Goal: Information Seeking & Learning: Learn about a topic

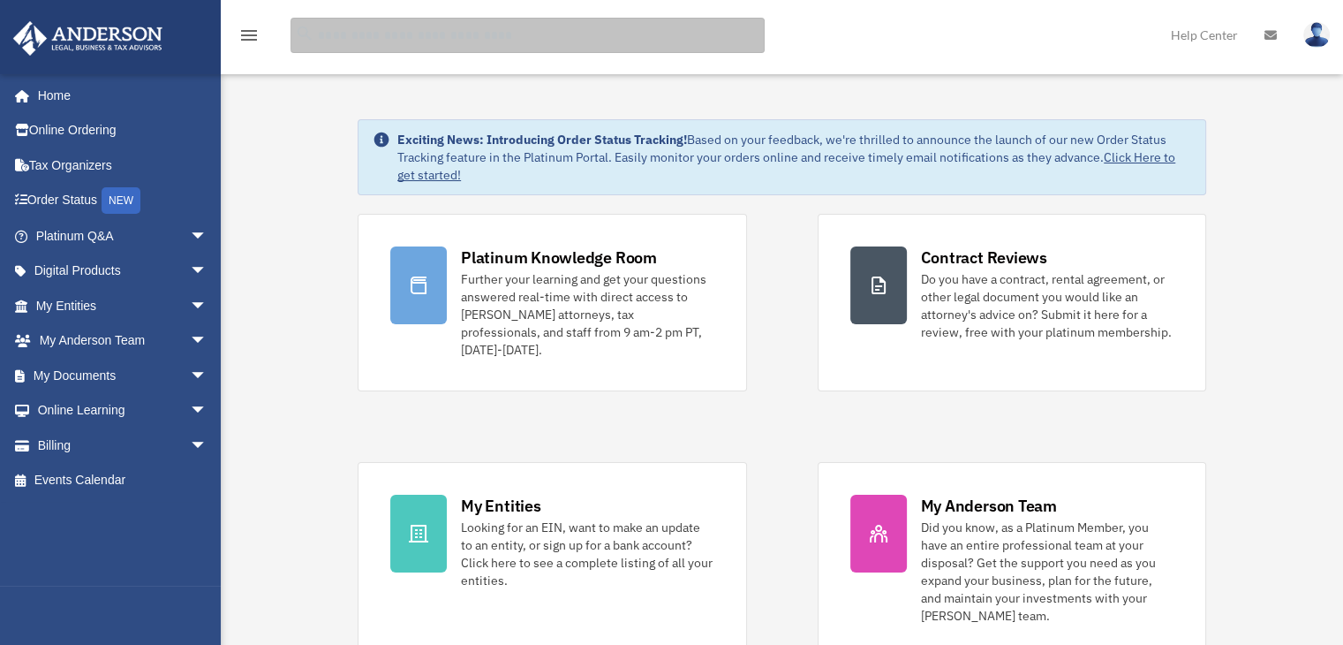
click at [566, 40] on input "search" at bounding box center [528, 35] width 474 height 35
type input "*"
type input "**********"
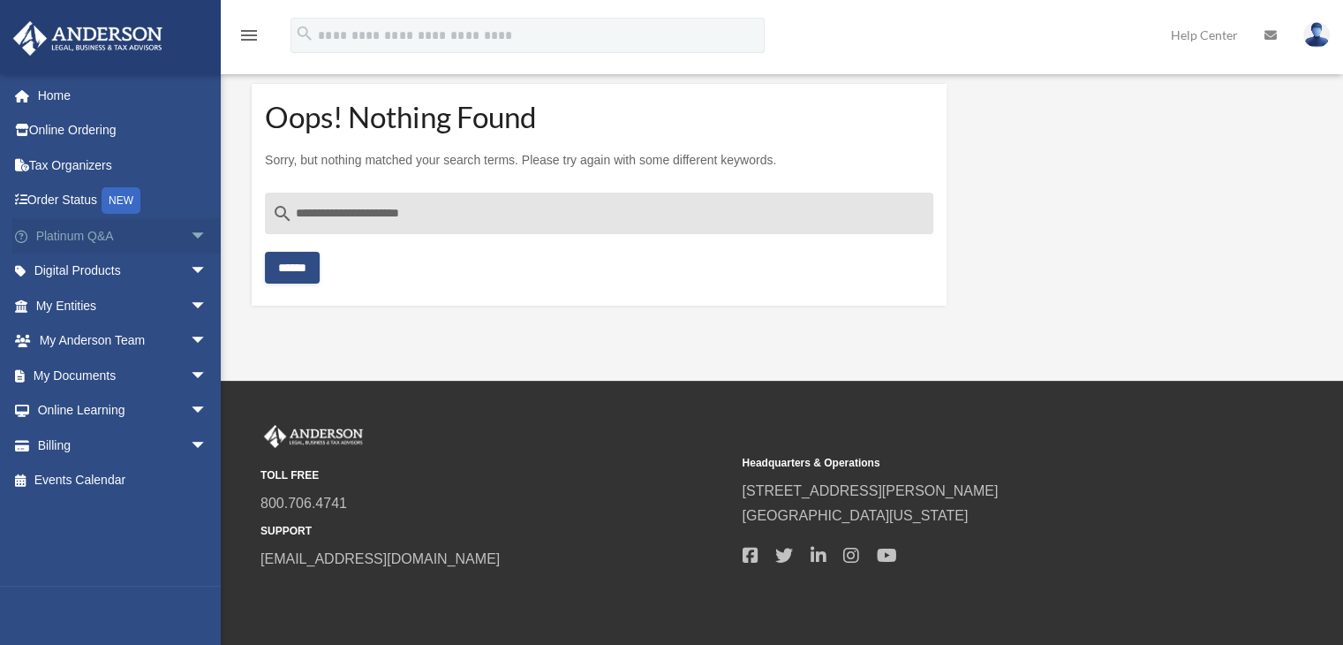
click at [68, 234] on link "Platinum Q&A arrow_drop_down" at bounding box center [123, 235] width 222 height 35
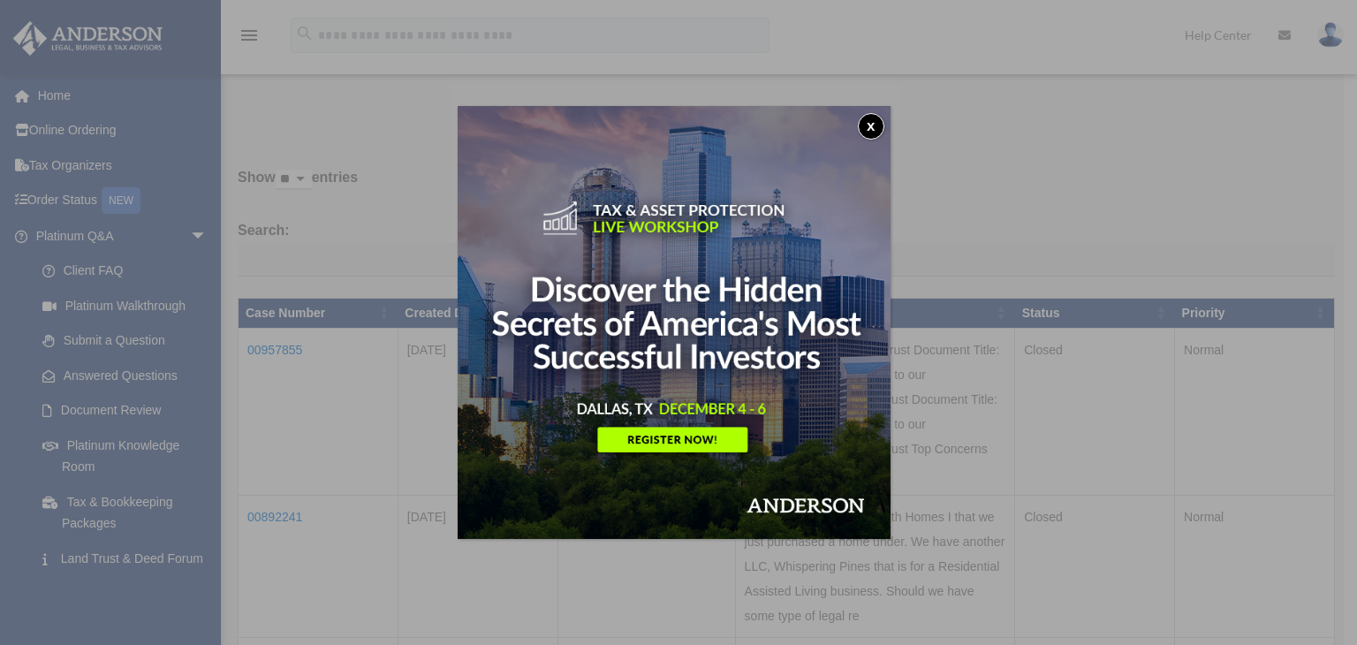
click at [873, 125] on button "x" at bounding box center [871, 126] width 26 height 26
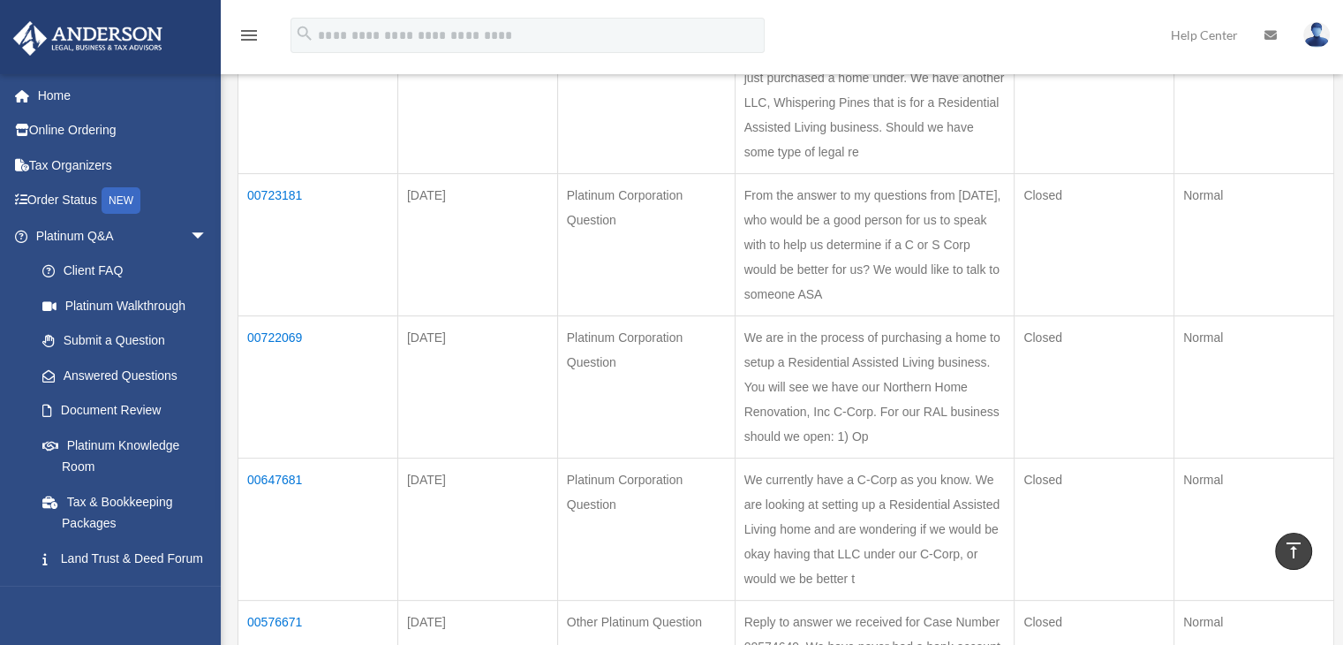
scroll to position [418, 0]
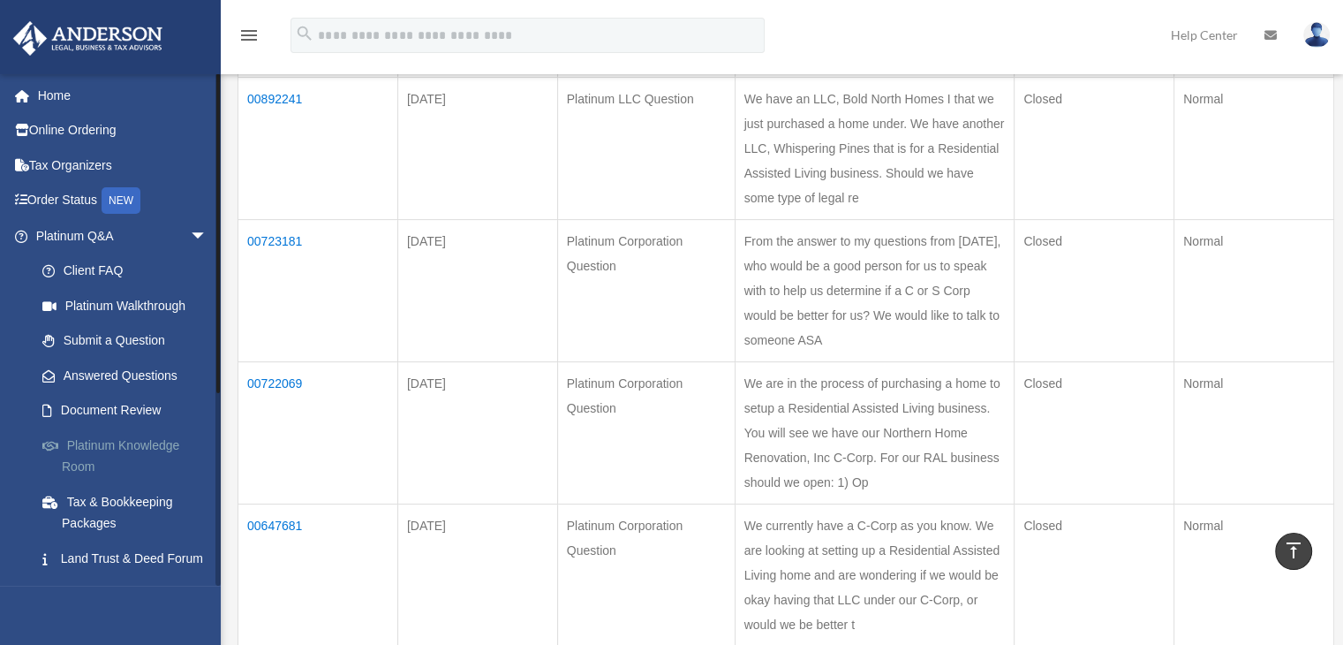
click at [142, 444] on link "Platinum Knowledge Room" at bounding box center [129, 455] width 209 height 57
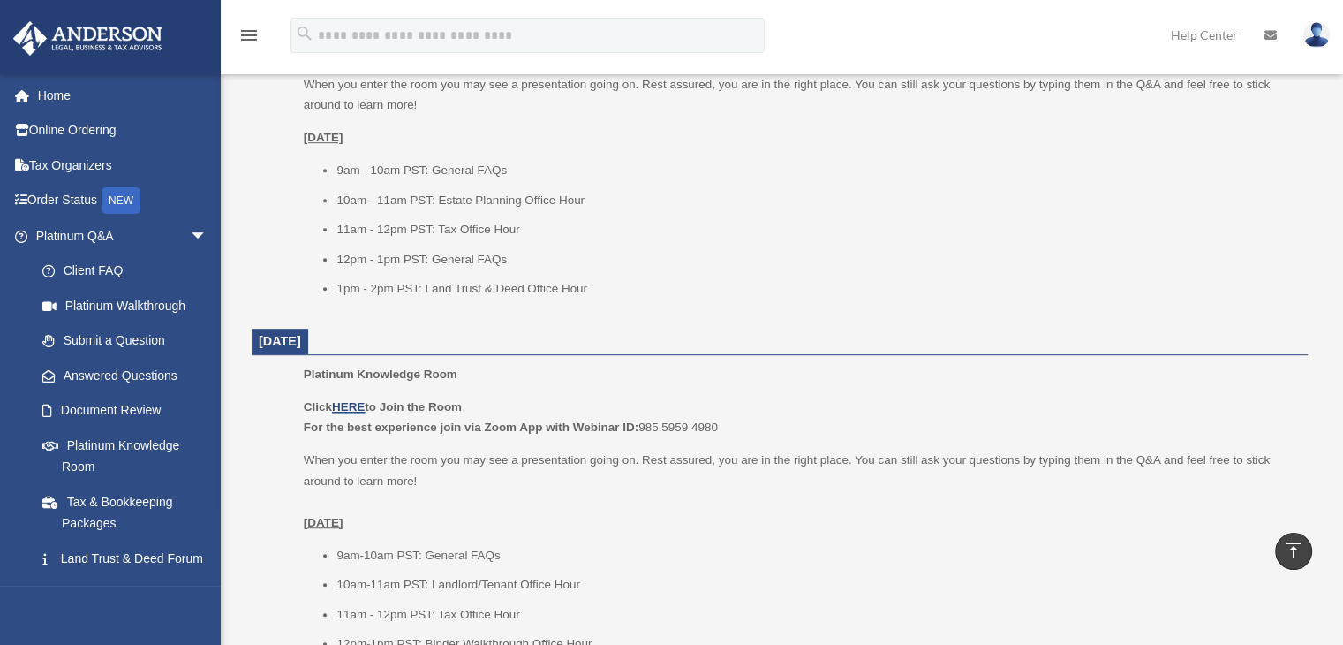
scroll to position [839, 0]
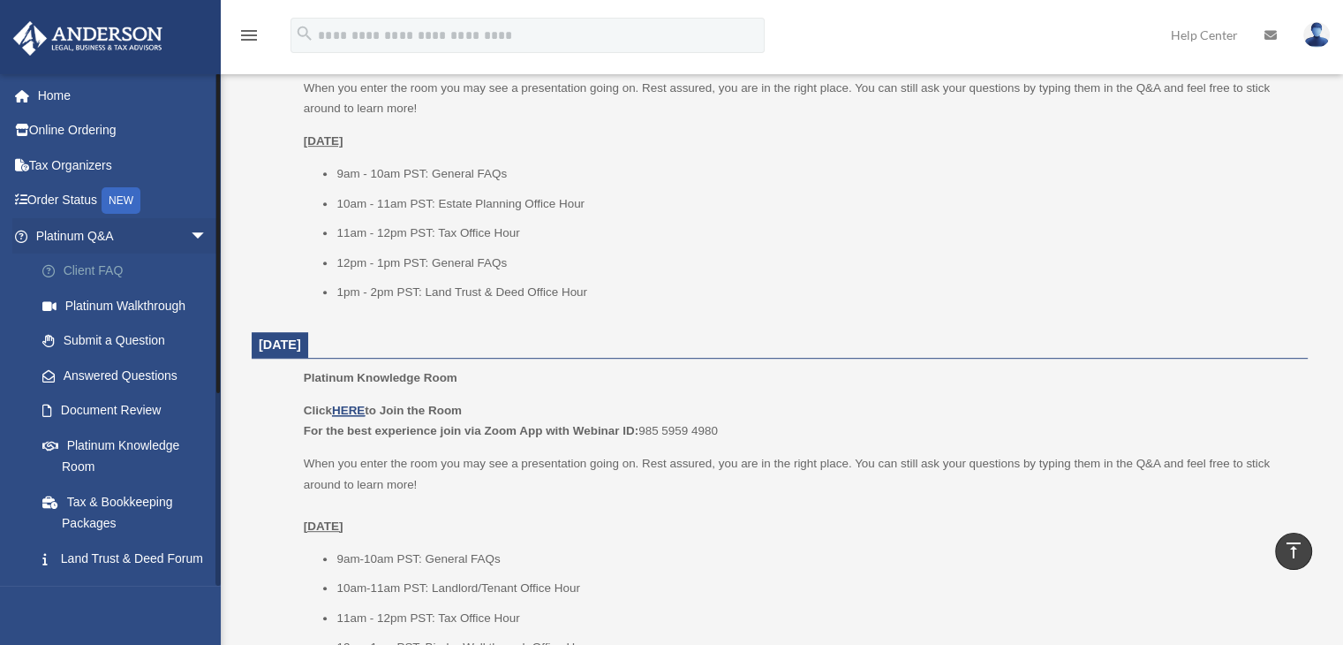
click at [110, 269] on link "Client FAQ" at bounding box center [129, 270] width 209 height 35
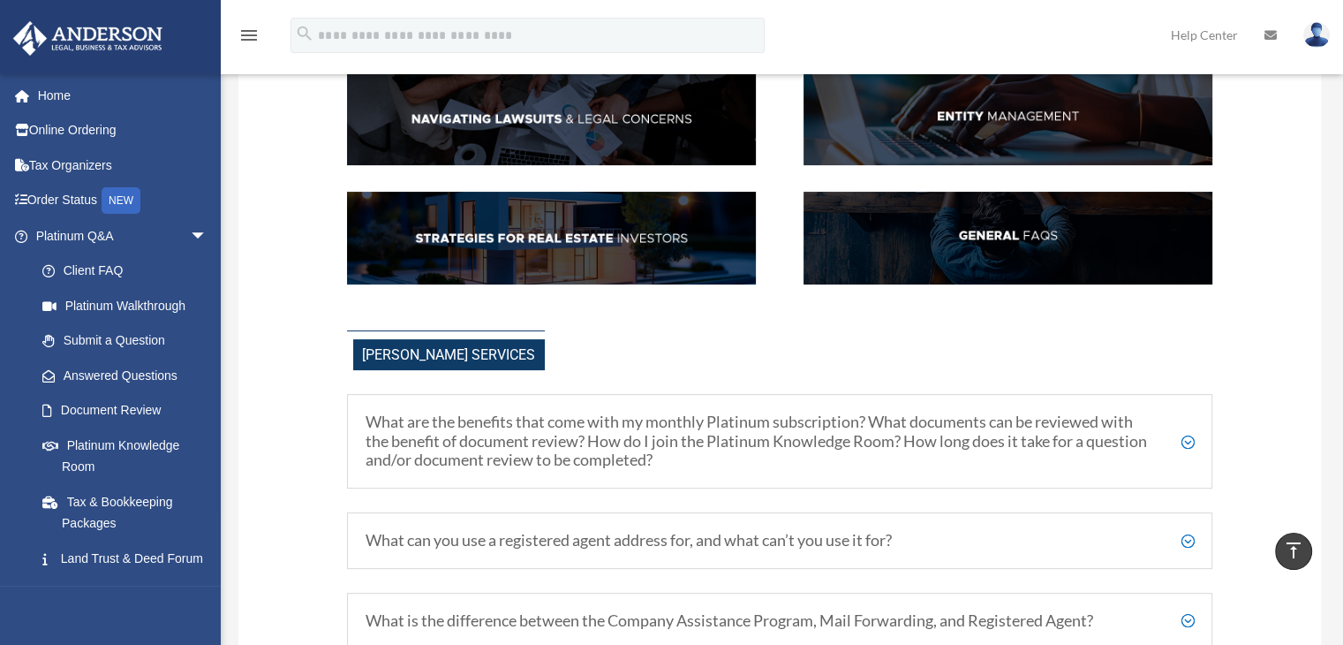
scroll to position [248, 0]
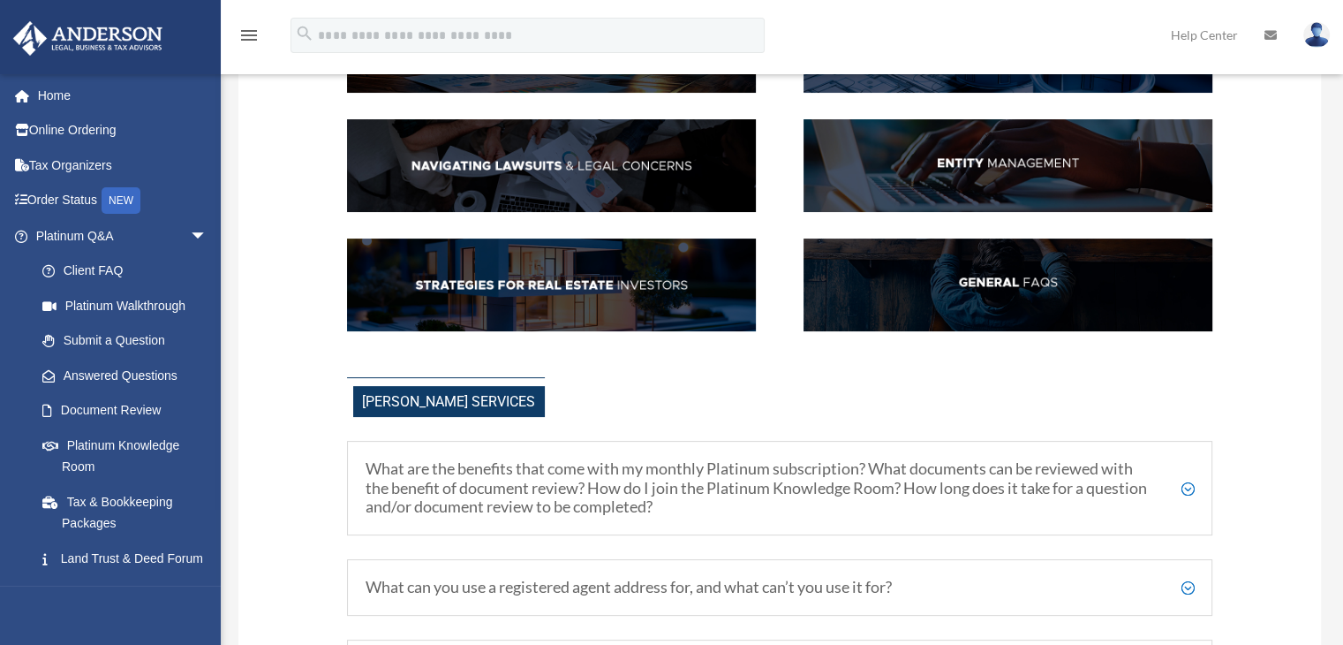
click at [597, 283] on img at bounding box center [551, 284] width 409 height 93
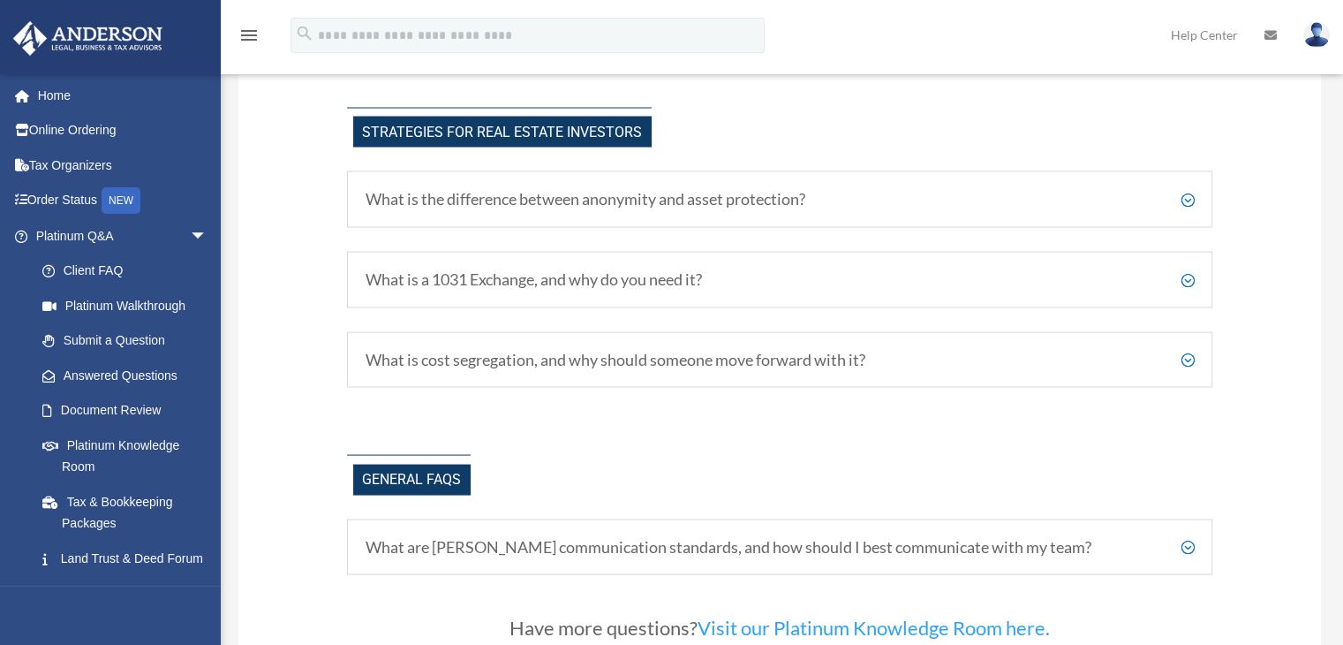
scroll to position [3392, 0]
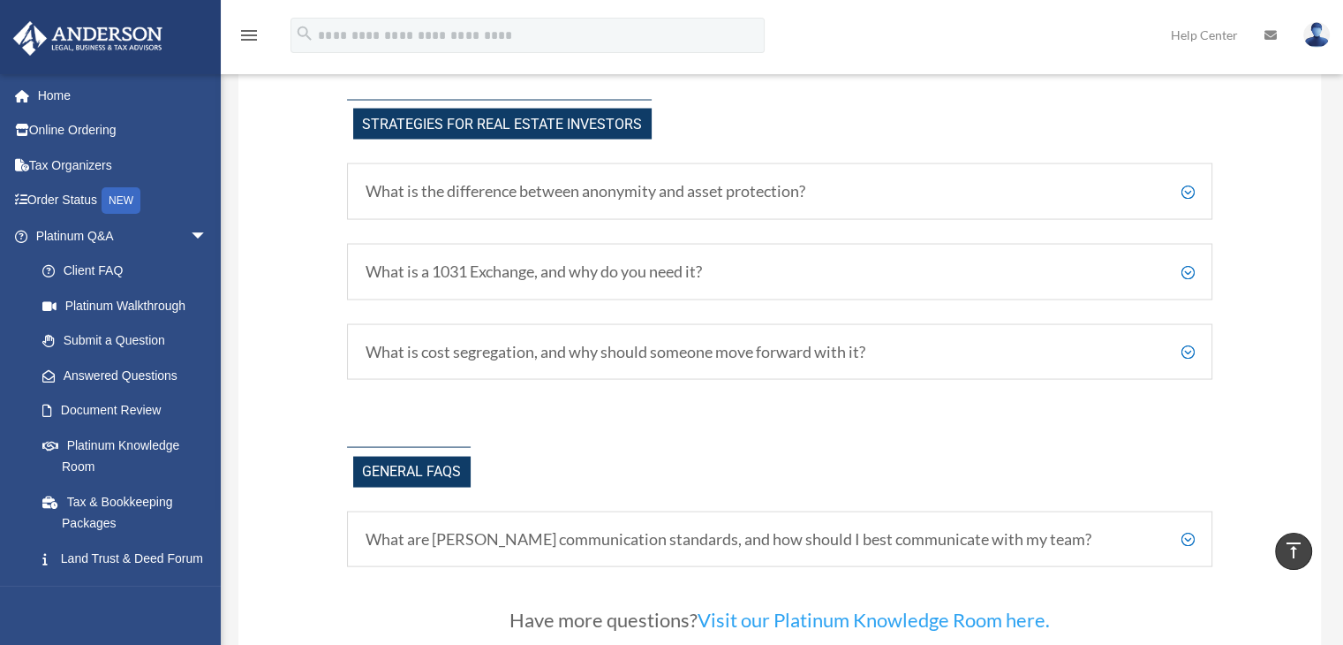
click at [1190, 359] on h5 "What is cost segregation, and why should someone move forward with it?" at bounding box center [780, 352] width 829 height 19
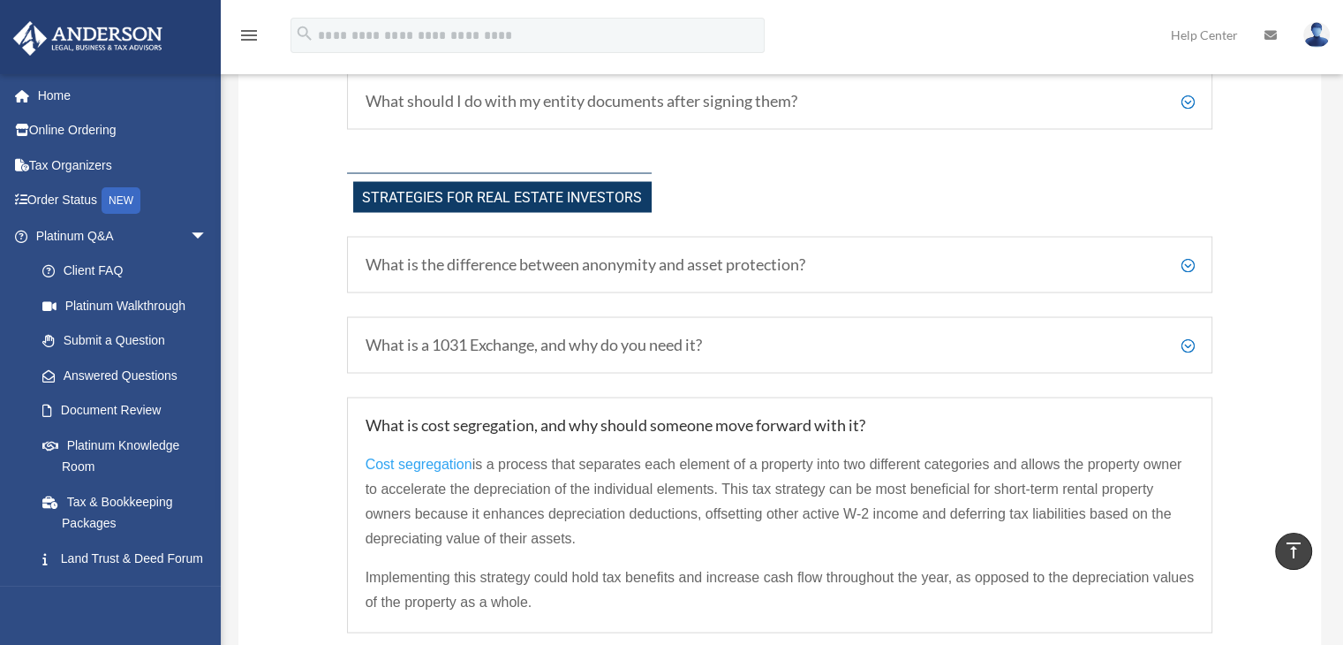
scroll to position [3271, 0]
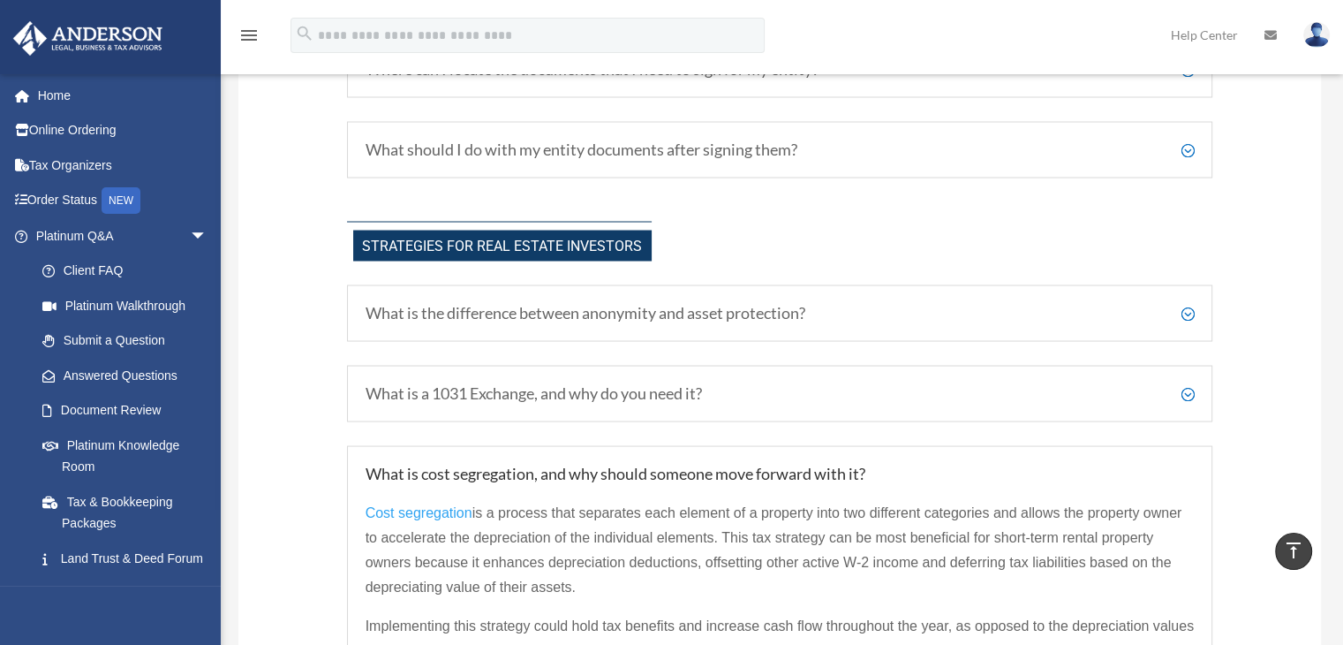
click at [1189, 476] on h5 "What is cost segregation, and why should someone move forward with it?" at bounding box center [780, 473] width 829 height 19
click at [1133, 474] on h5 "What is cost segregation, and why should someone move forward with it?" at bounding box center [780, 473] width 829 height 19
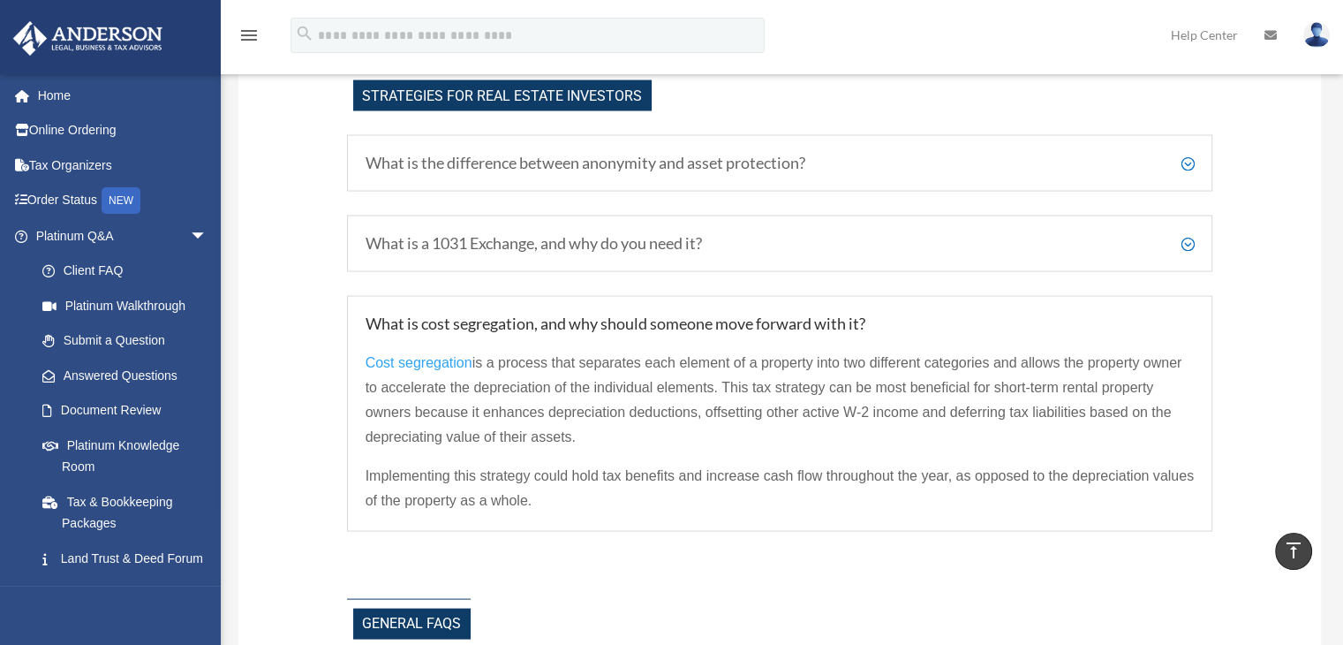
scroll to position [3453, 0]
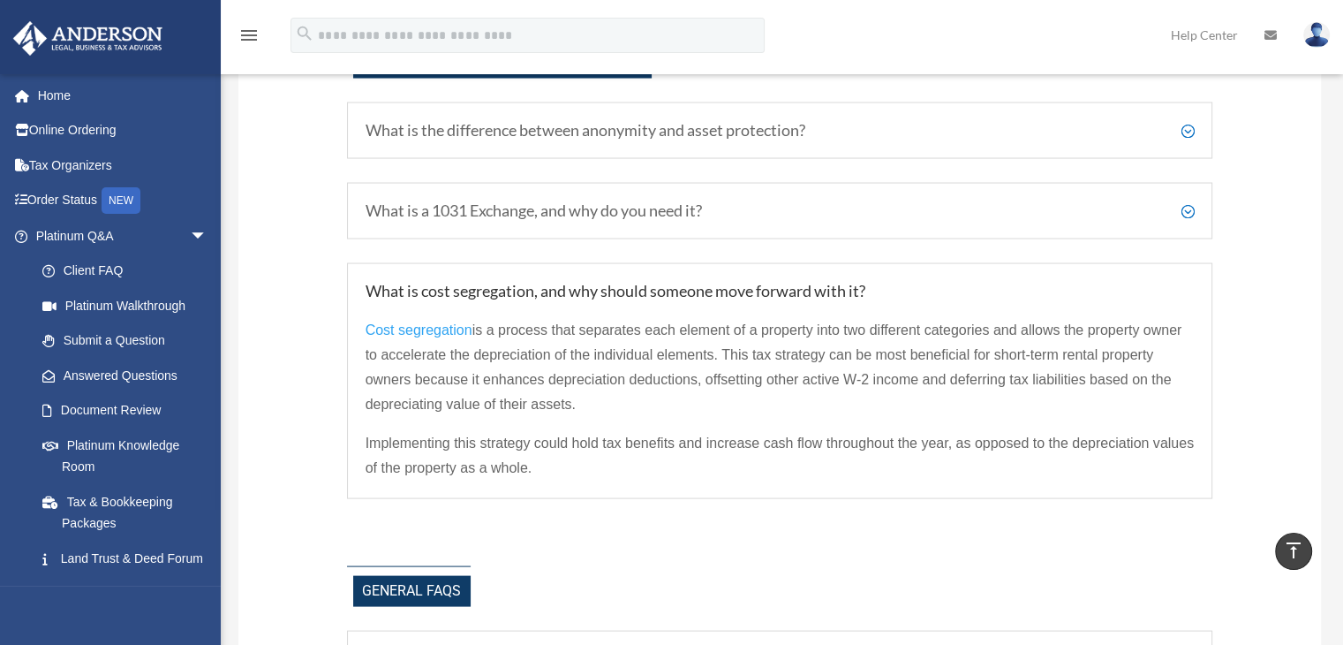
click at [989, 402] on p "Cost segregation is a process that separates each element of a property into tw…" at bounding box center [780, 374] width 829 height 113
click at [1188, 213] on h5 "What is a 1031 Exchange, and why do you need it?" at bounding box center [780, 210] width 829 height 19
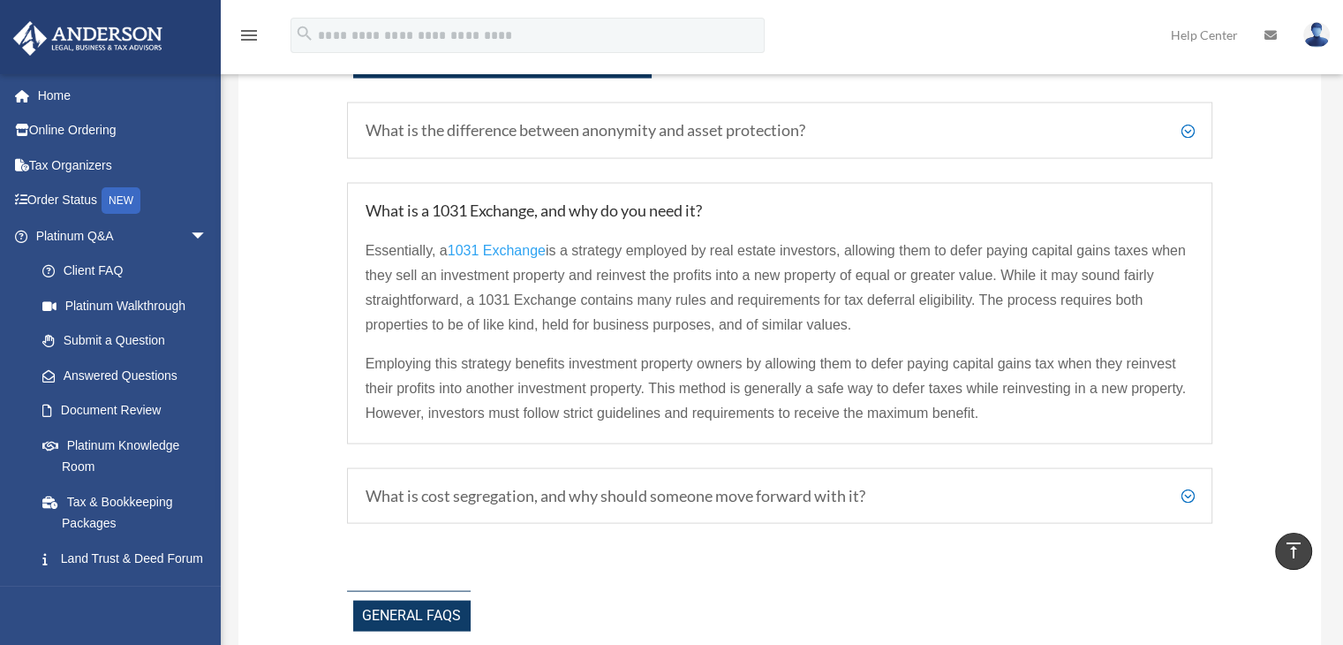
click at [1188, 213] on h5 "What is a 1031 Exchange, and why do you need it?" at bounding box center [780, 210] width 829 height 19
click at [1154, 415] on p "Employing this strategy benefits investment property owners by allowing them to…" at bounding box center [780, 389] width 829 height 74
click at [1188, 140] on h5 "What is the difference between anonymity and asset protection?" at bounding box center [780, 130] width 829 height 19
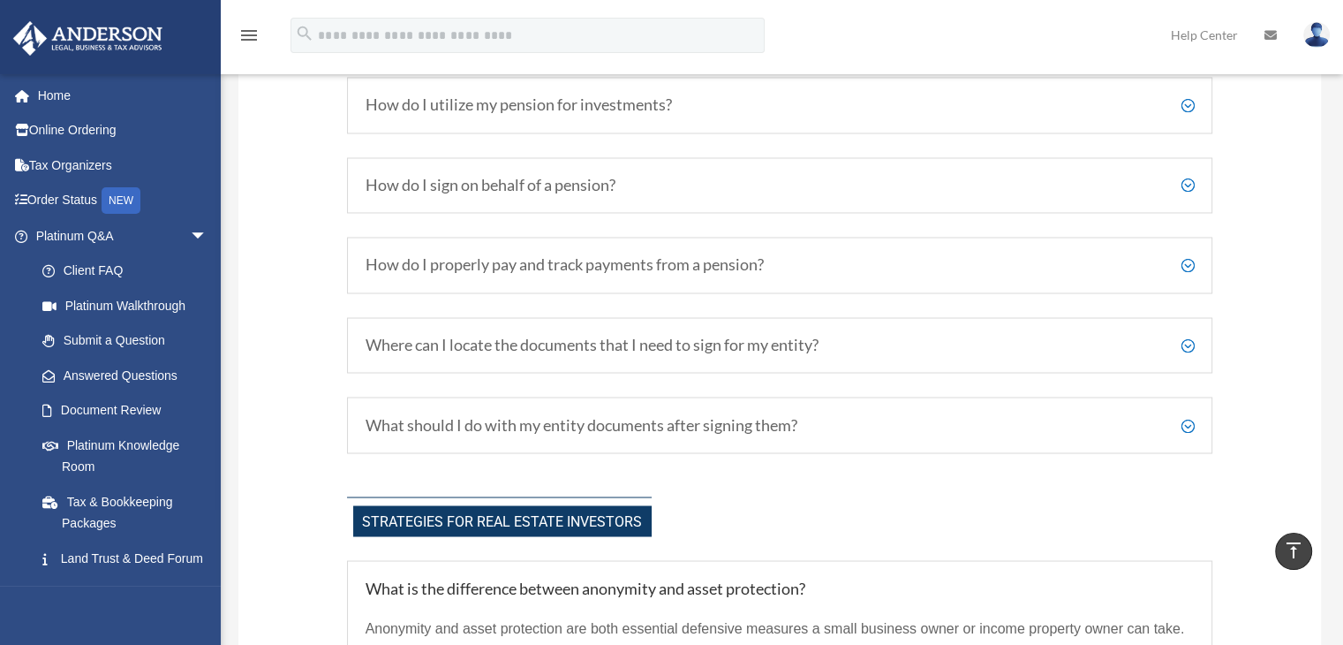
scroll to position [2994, 0]
click at [1186, 434] on h5 "What should I do with my entity documents after signing them?" at bounding box center [780, 426] width 829 height 19
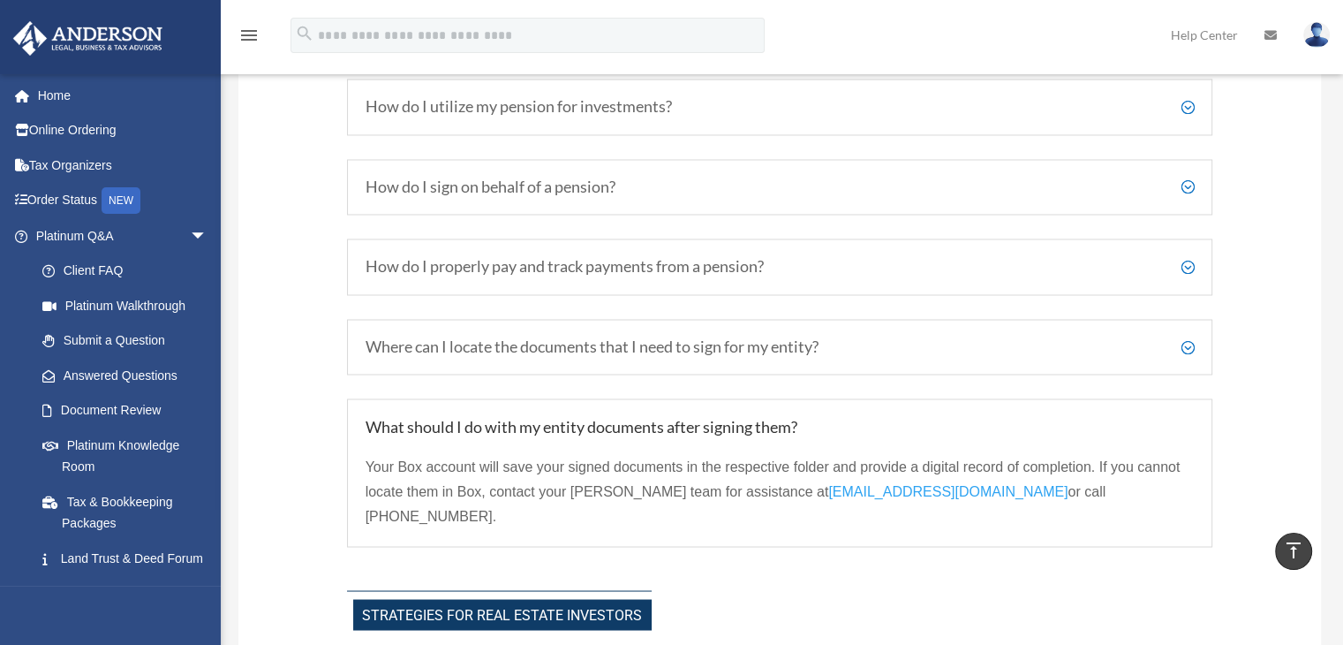
click at [1188, 354] on h5 "Where can I locate the documents that I need to sign for my entity?" at bounding box center [780, 346] width 829 height 19
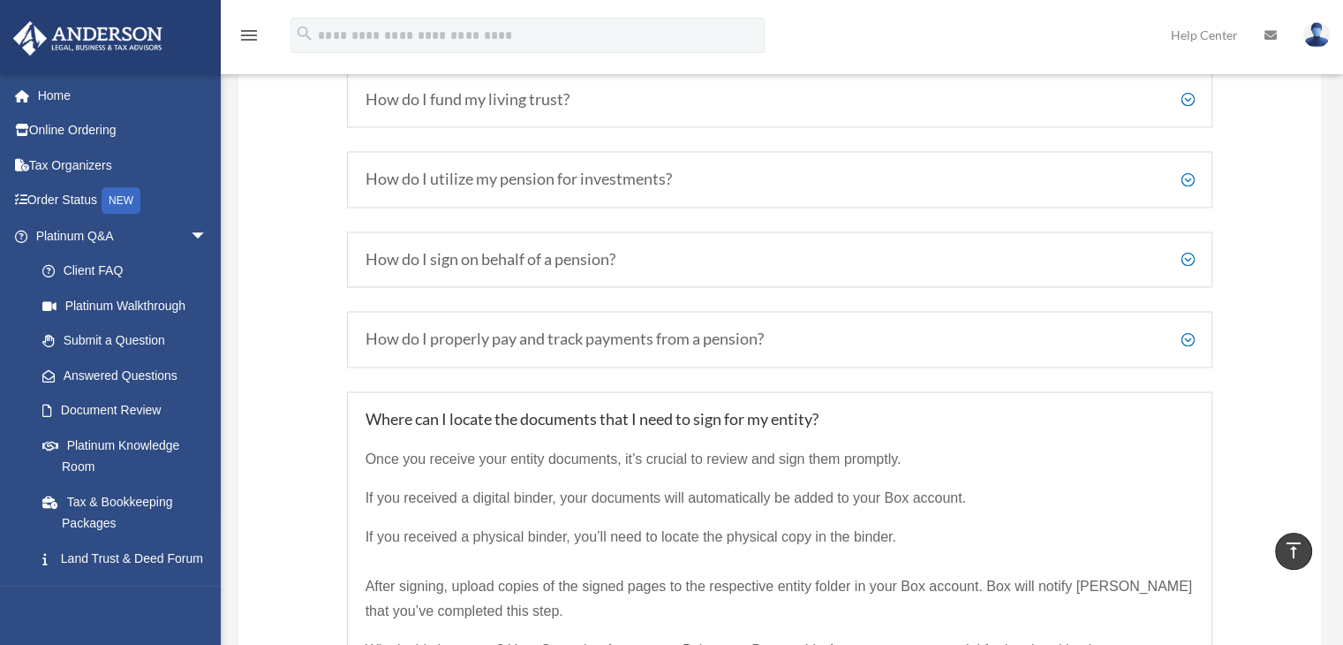
scroll to position [2910, 0]
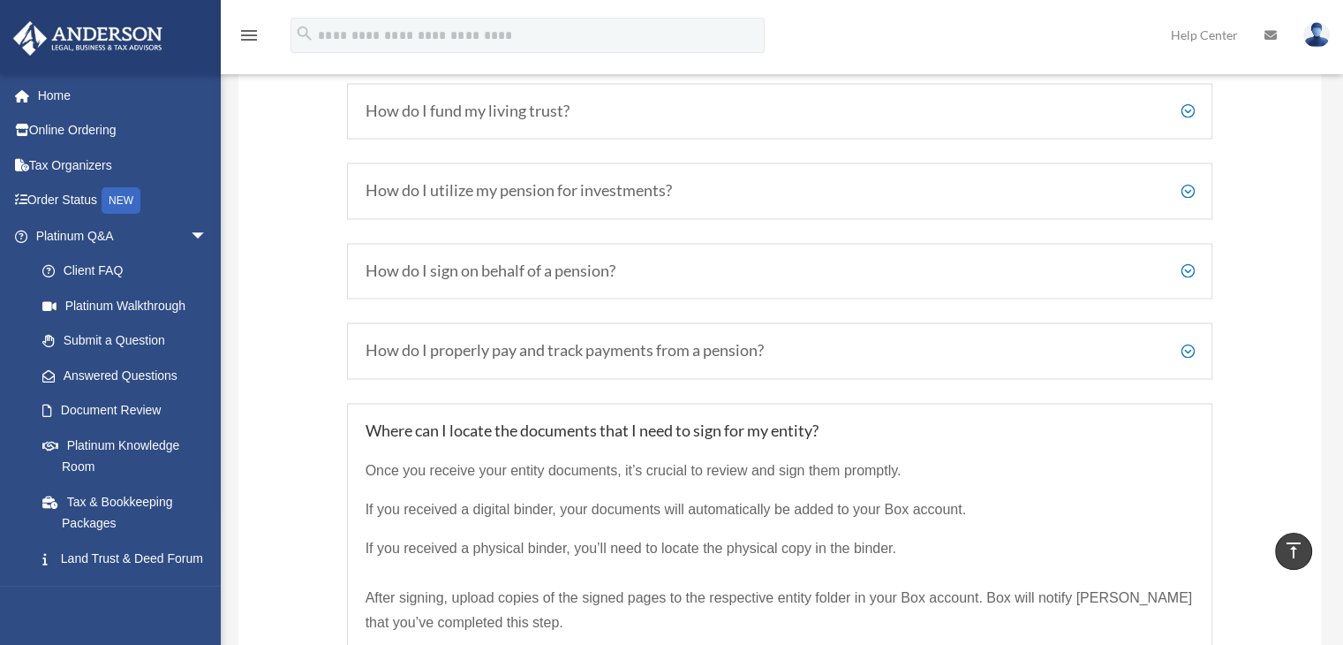
click at [1189, 358] on h5 "How do I properly pay and track payments from a pension?" at bounding box center [780, 350] width 829 height 19
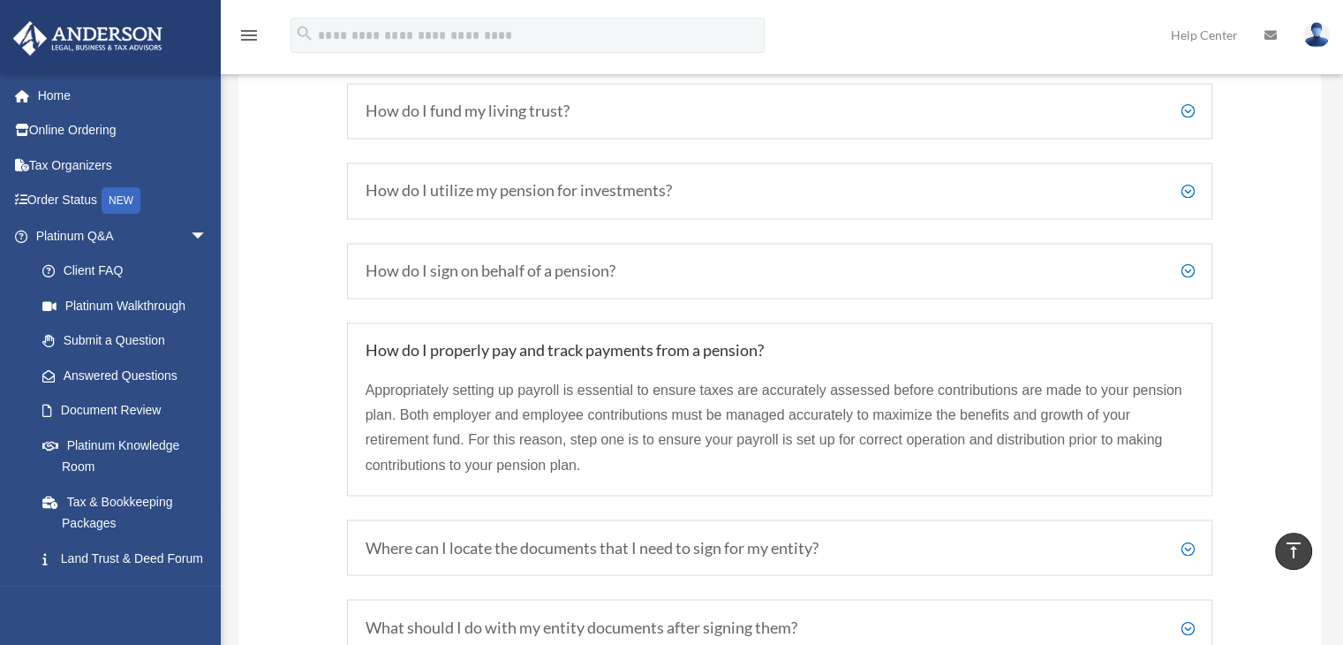
click at [1189, 358] on h5 "How do I properly pay and track payments from a pension?" at bounding box center [780, 350] width 829 height 19
click at [1189, 198] on h5 "How do I utilize my pension for investments?" at bounding box center [780, 190] width 829 height 19
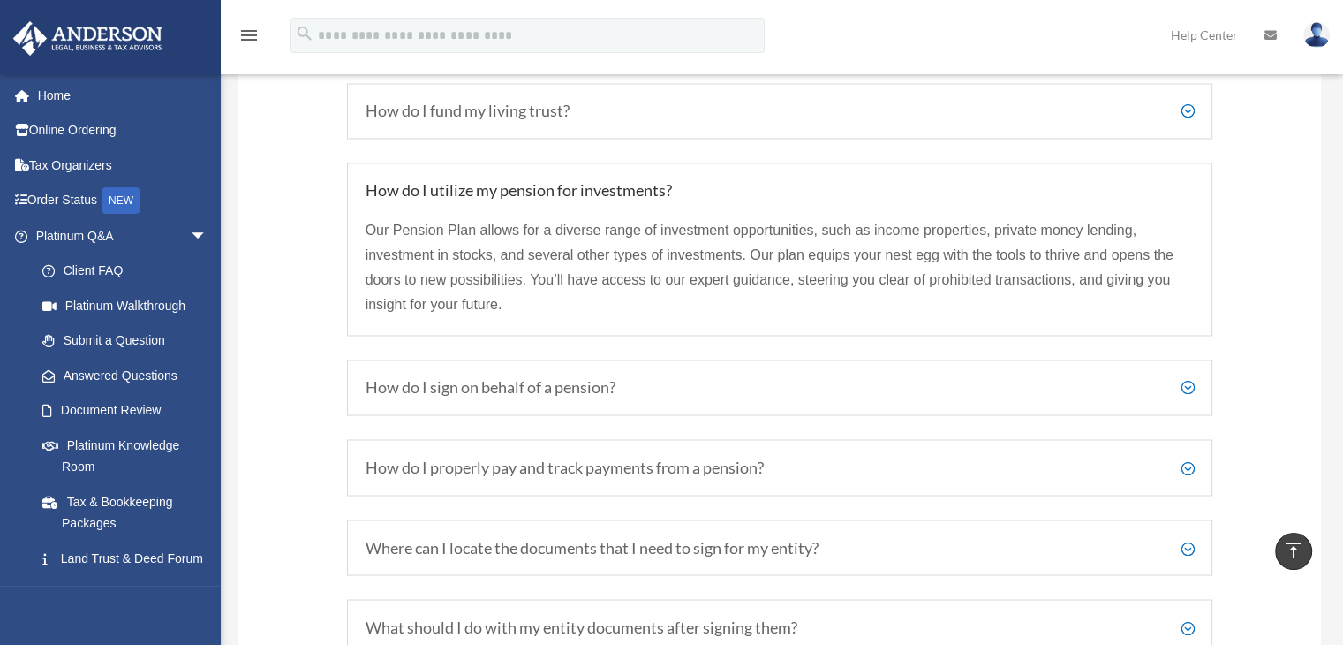
click at [1184, 117] on h5 "How do I fund my living trust?" at bounding box center [780, 111] width 829 height 19
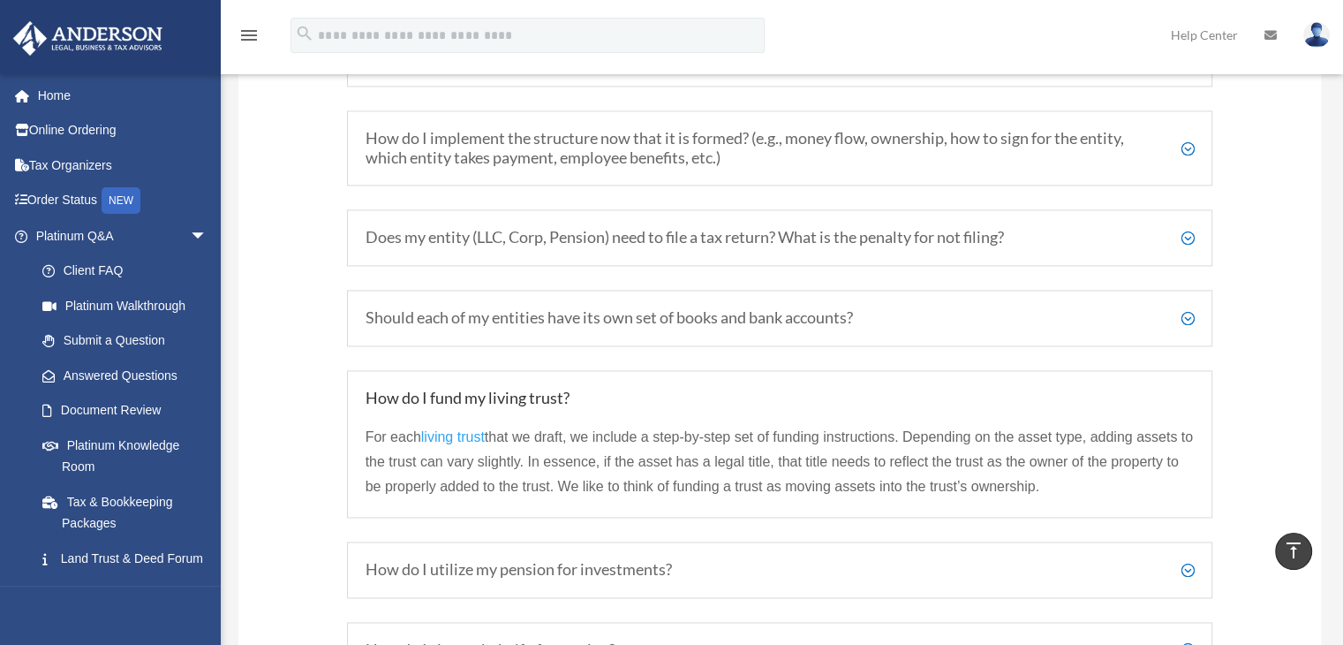
scroll to position [2600, 0]
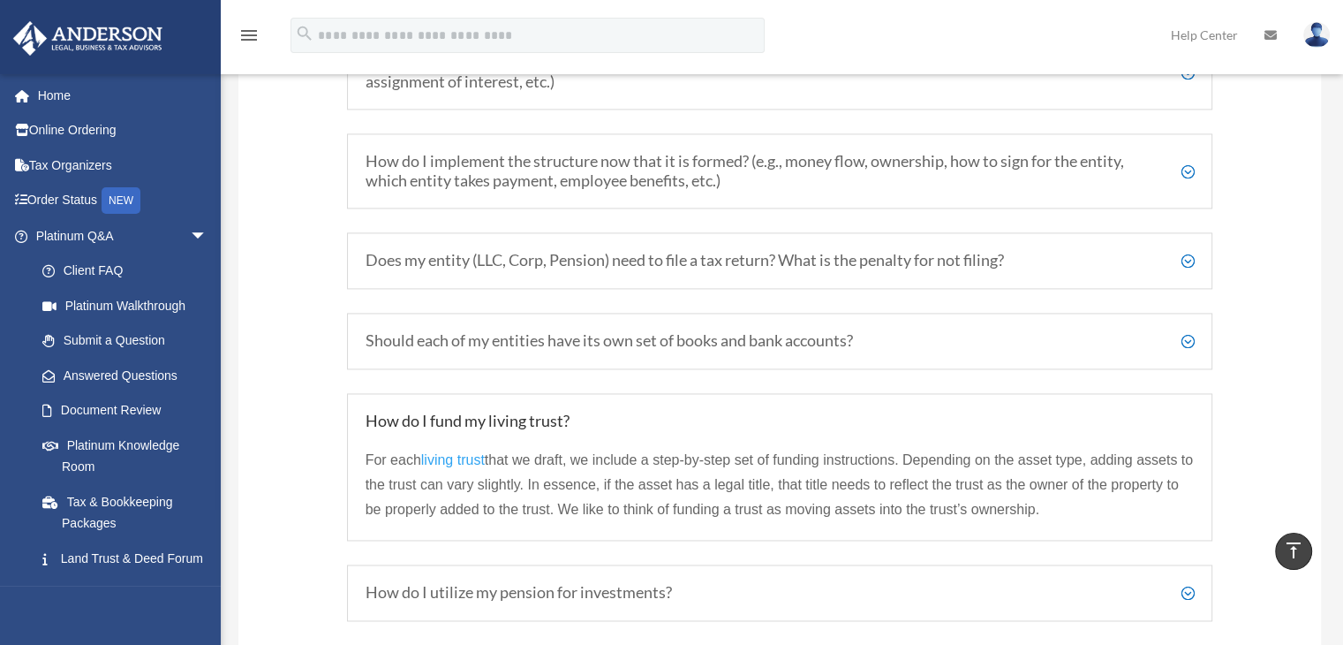
click at [1187, 348] on h5 "Should each of my entities have its own set of books and bank accounts?" at bounding box center [780, 340] width 829 height 19
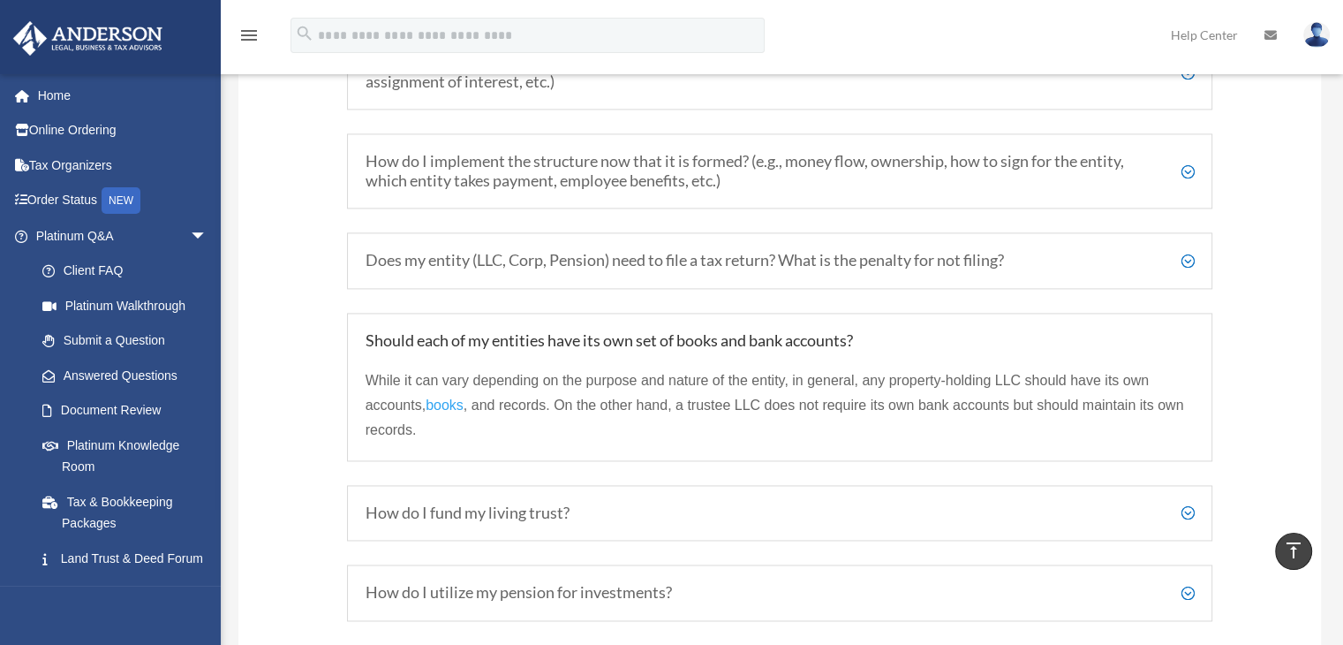
click at [1188, 263] on h5 "Does my entity (LLC, Corp, Pension) need to file a tax return? What is the pena…" at bounding box center [780, 260] width 829 height 19
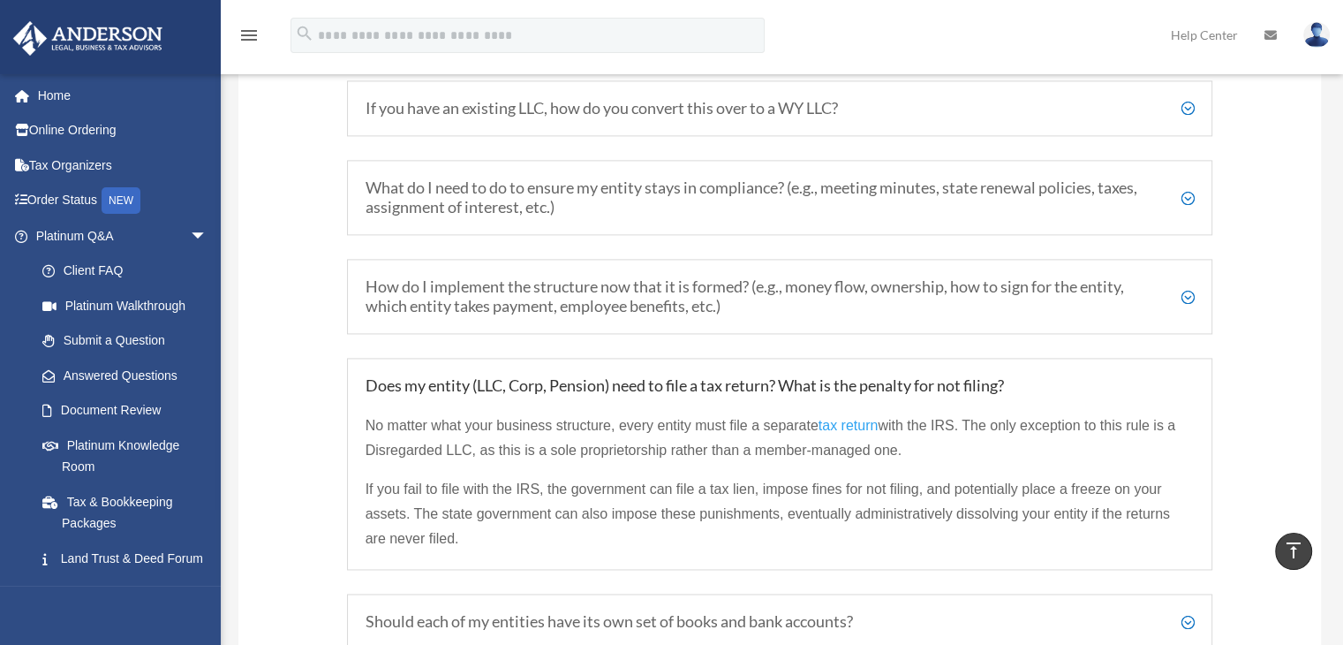
scroll to position [2458, 0]
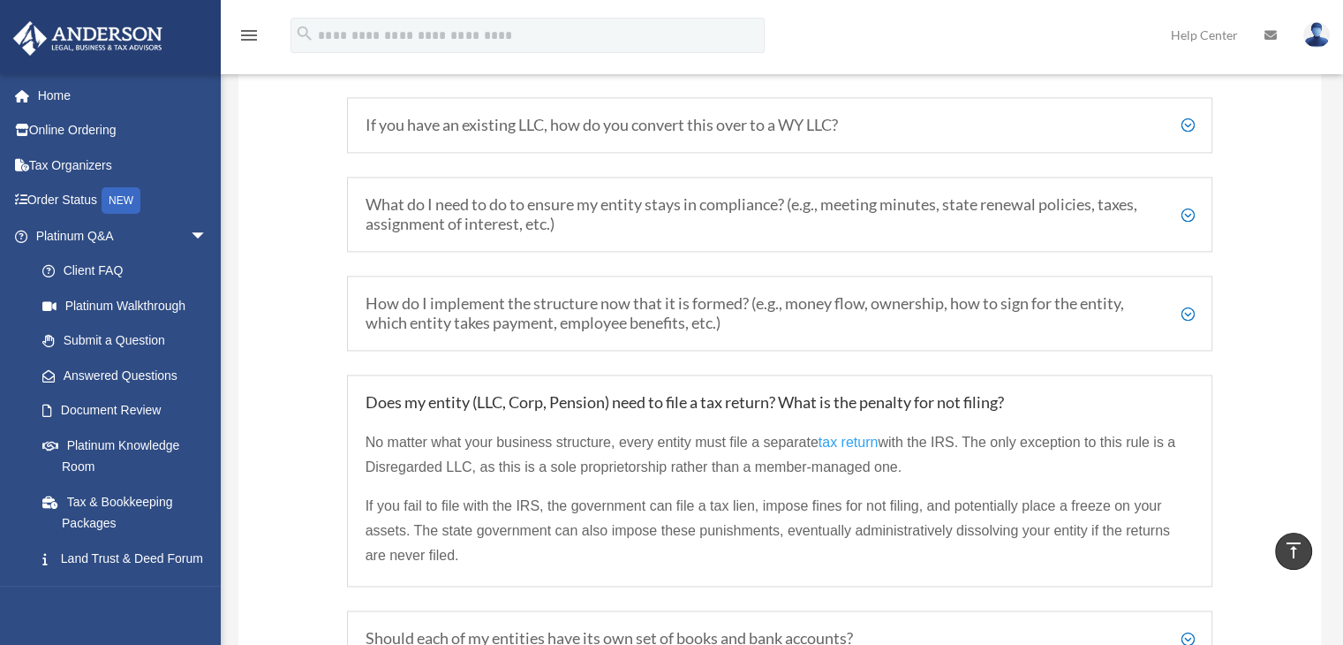
click at [1187, 325] on h5 "How do I implement the structure now that it is formed? (e.g., money flow, owne…" at bounding box center [780, 313] width 829 height 38
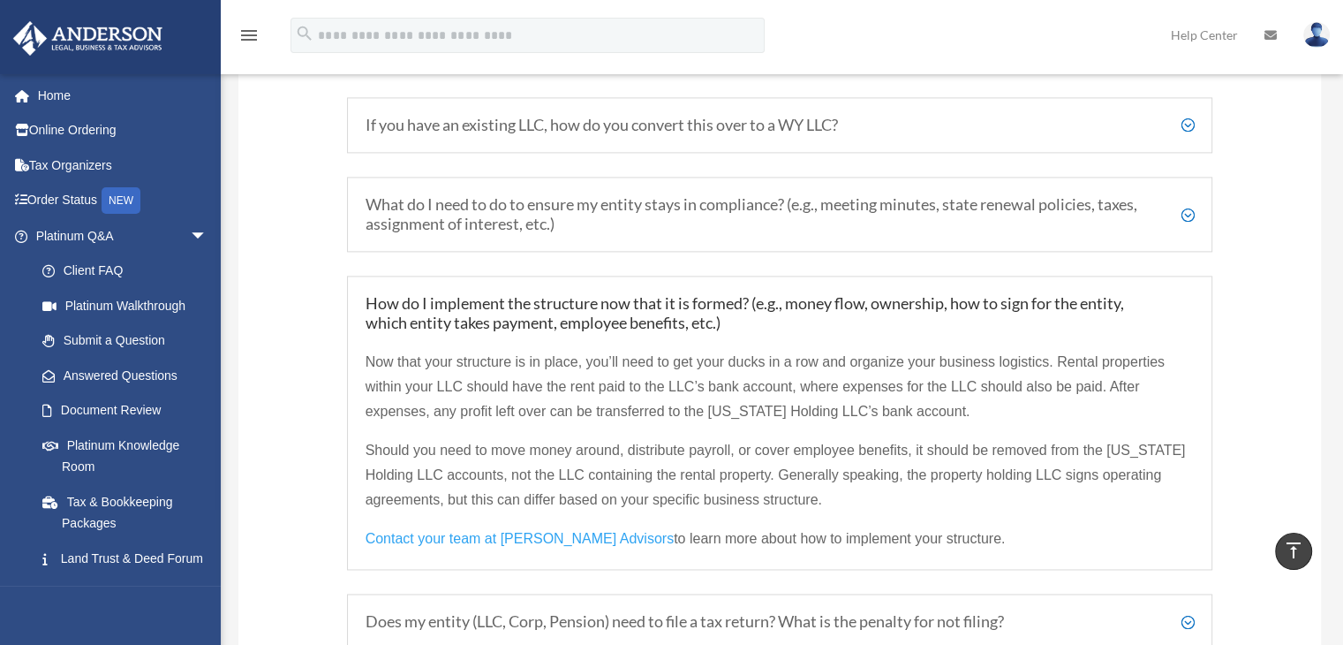
click at [1186, 224] on h5 "What do I need to do to ensure my entity stays in compliance? (e.g., meeting mi…" at bounding box center [780, 214] width 829 height 38
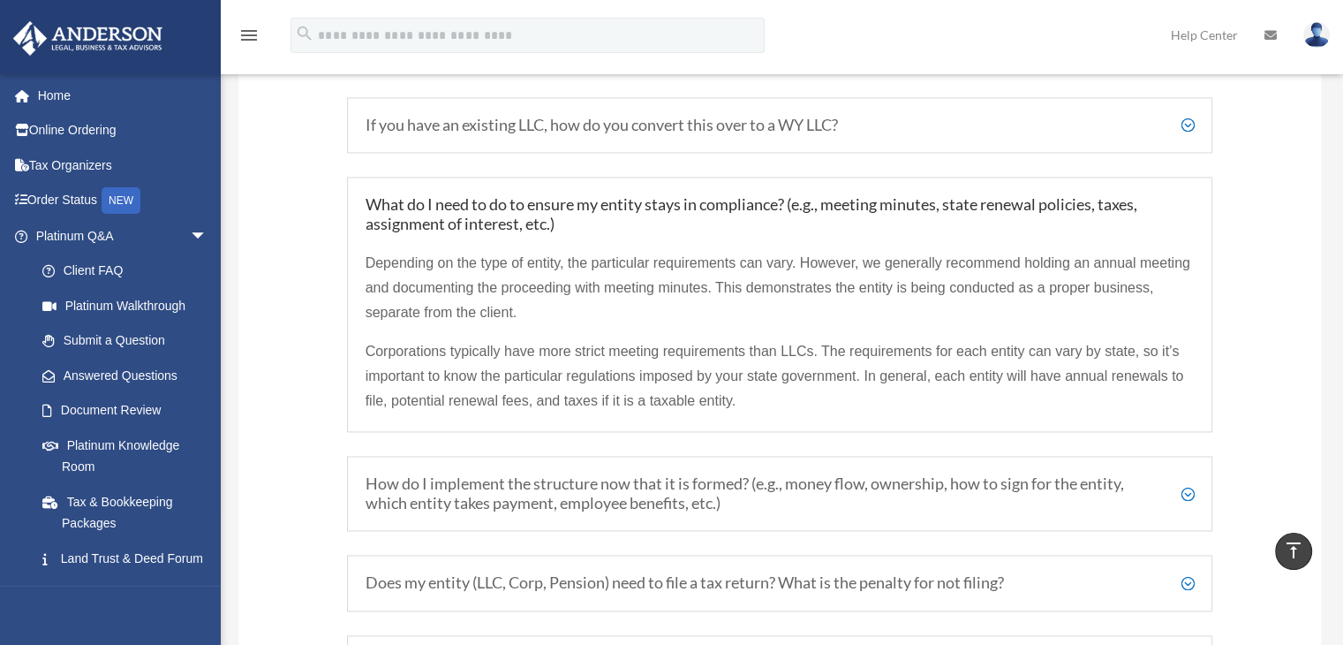
click at [1191, 135] on h5 "If you have an existing LLC, how do you convert this over to a WY LLC?" at bounding box center [780, 125] width 829 height 19
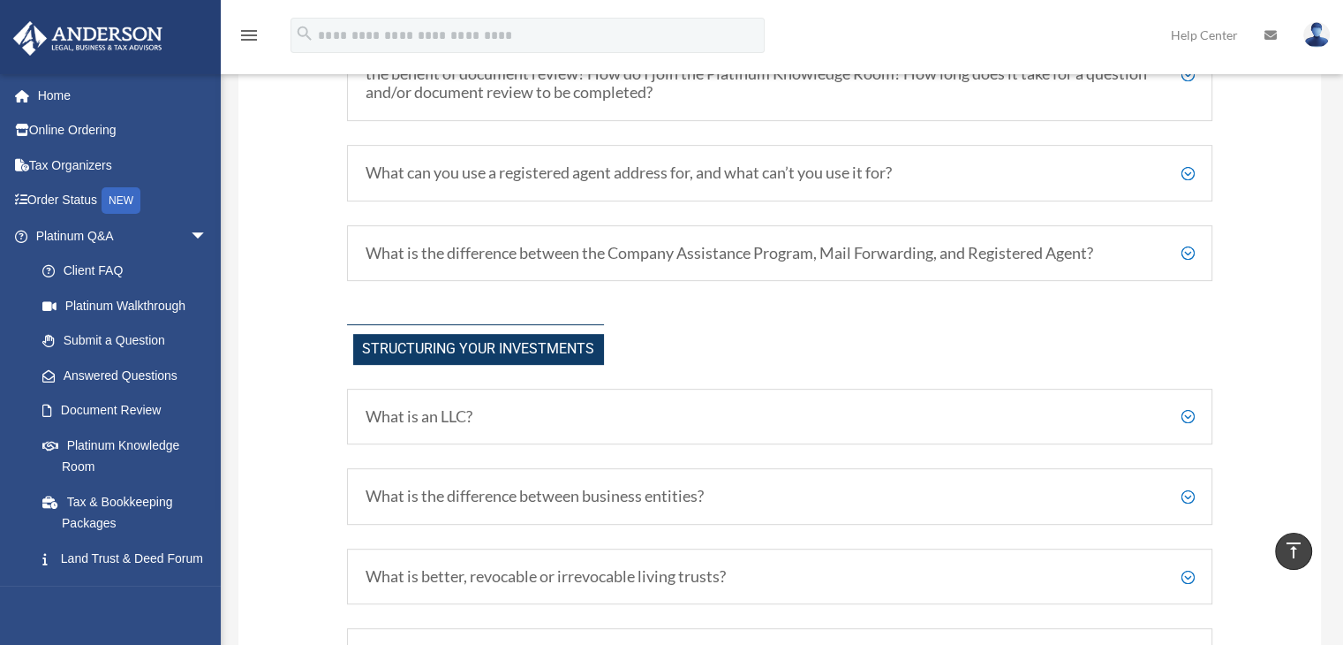
scroll to position [0, 0]
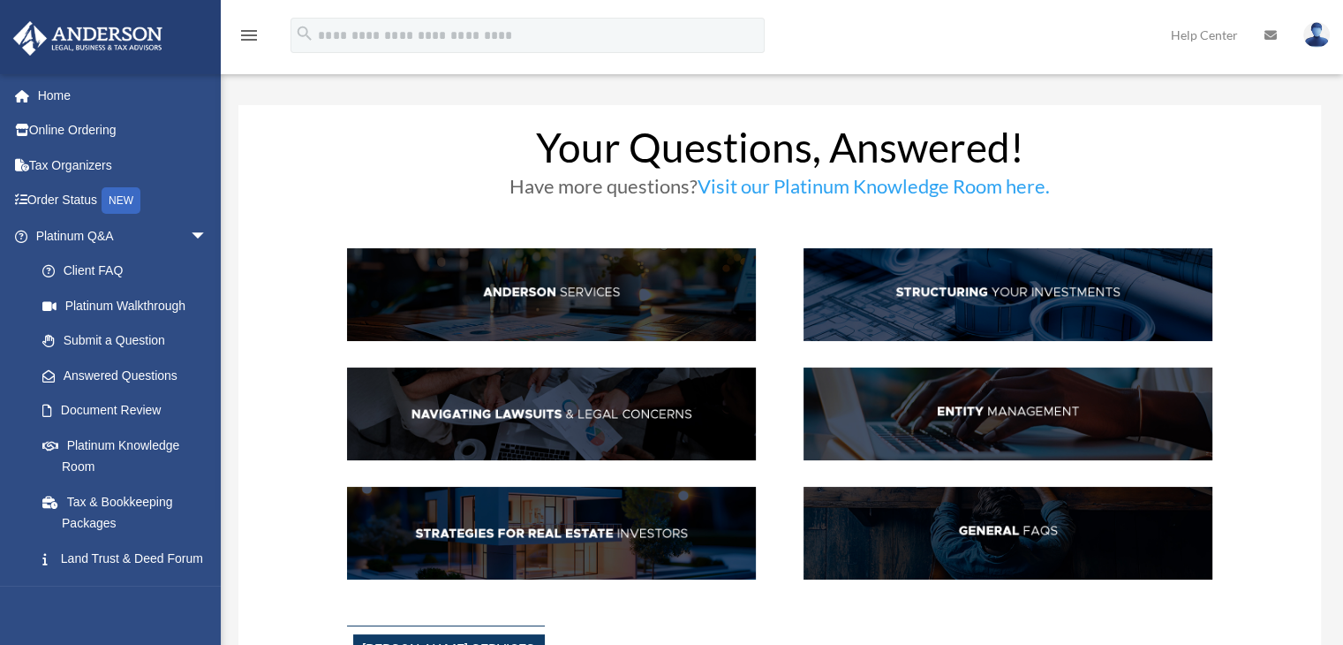
click at [964, 287] on img at bounding box center [1008, 294] width 409 height 93
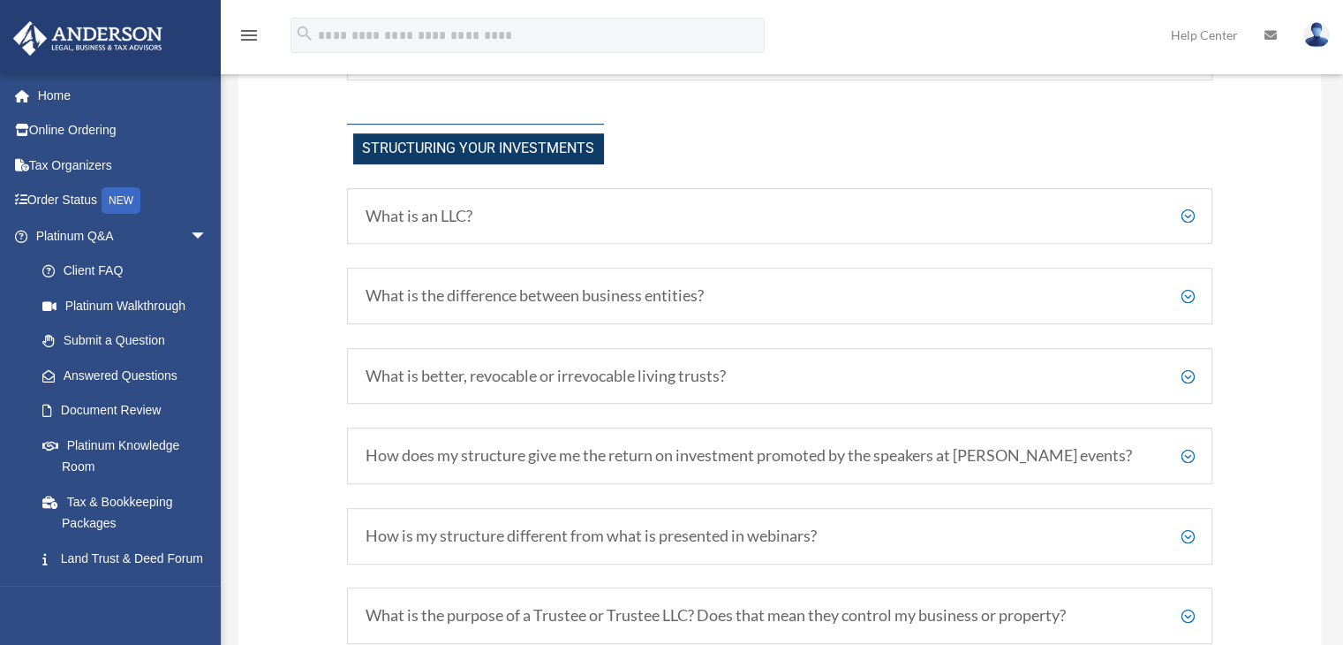
scroll to position [878, 0]
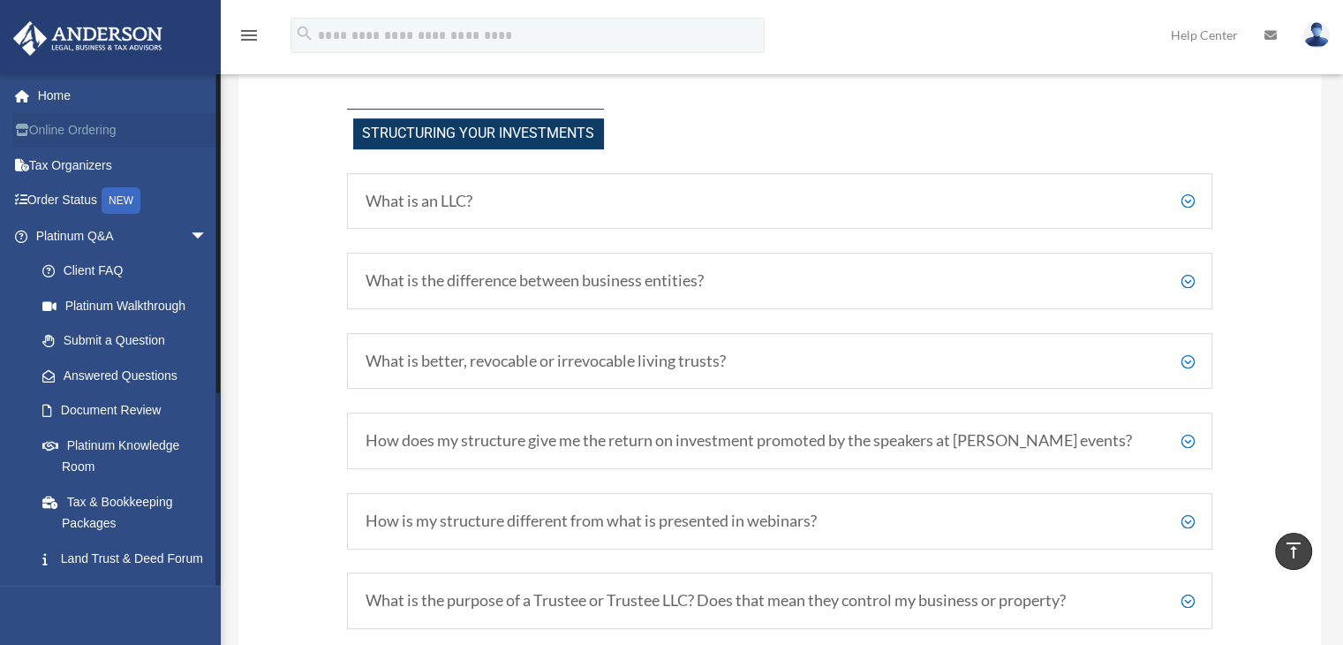
click at [92, 131] on link "Online Ordering" at bounding box center [123, 130] width 222 height 35
